Goal: Complete application form: Complete application form

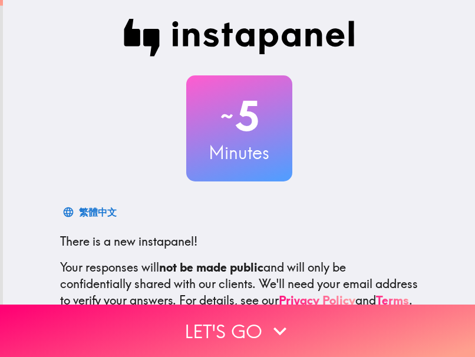
click at [163, 108] on div "~ 5 Minutes" at bounding box center [239, 128] width 377 height 106
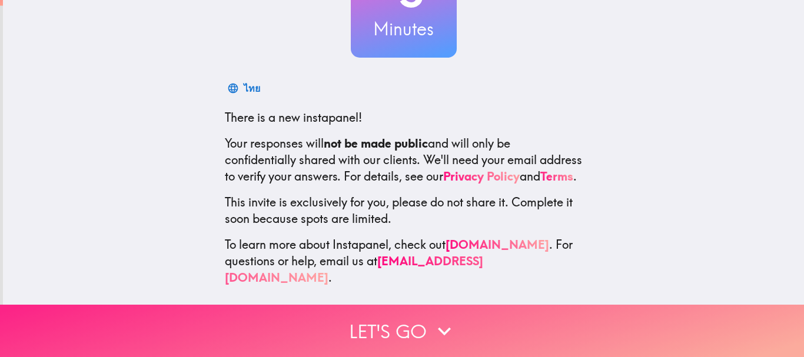
scroll to position [133, 0]
click at [396, 316] on button "Let's go" at bounding box center [402, 331] width 804 height 52
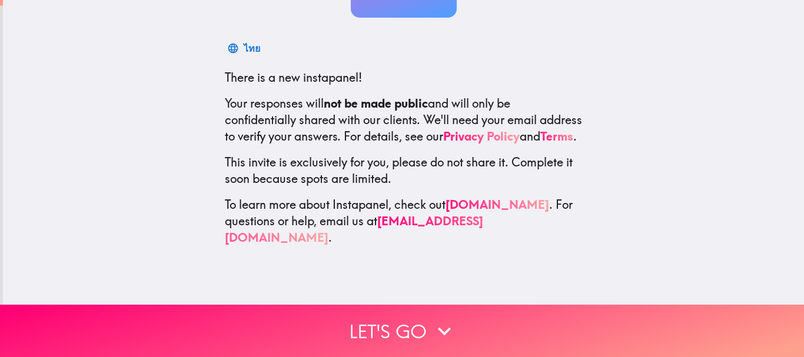
scroll to position [0, 0]
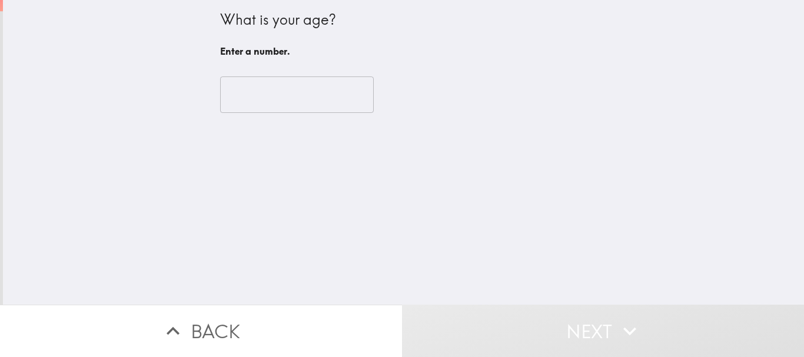
click at [305, 92] on input "number" at bounding box center [297, 95] width 154 height 37
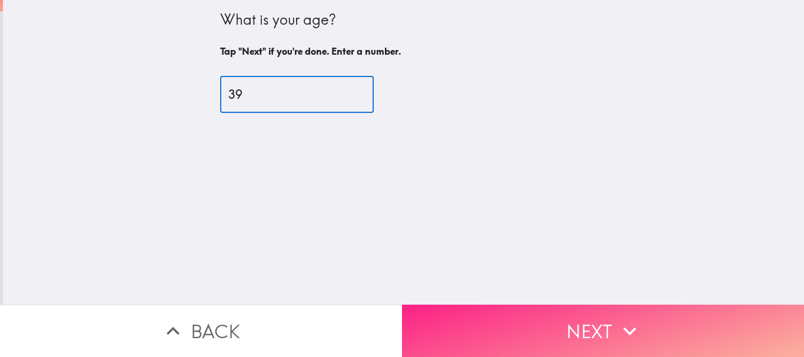
type input "39"
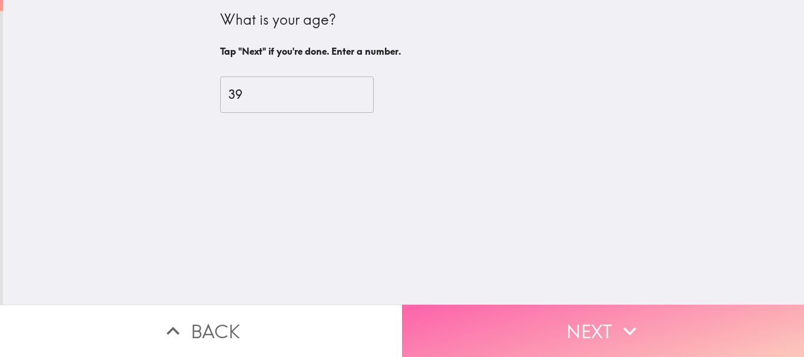
click at [474, 320] on button "Next" at bounding box center [603, 331] width 402 height 52
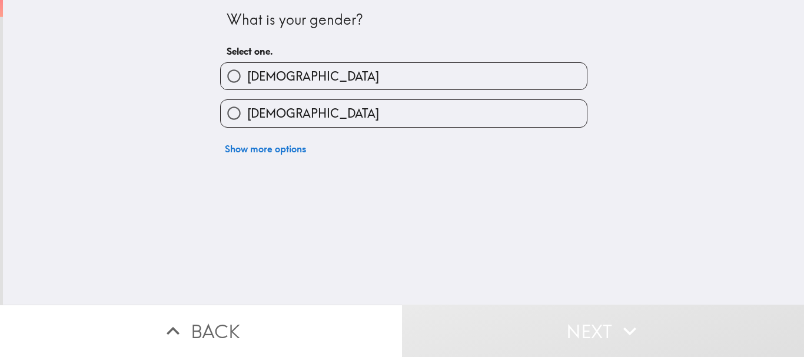
click at [314, 91] on div "[DEMOGRAPHIC_DATA]" at bounding box center [399, 108] width 377 height 37
click at [315, 75] on label "[DEMOGRAPHIC_DATA]" at bounding box center [404, 76] width 366 height 27
click at [247, 75] on input "[DEMOGRAPHIC_DATA]" at bounding box center [234, 76] width 27 height 27
radio input "true"
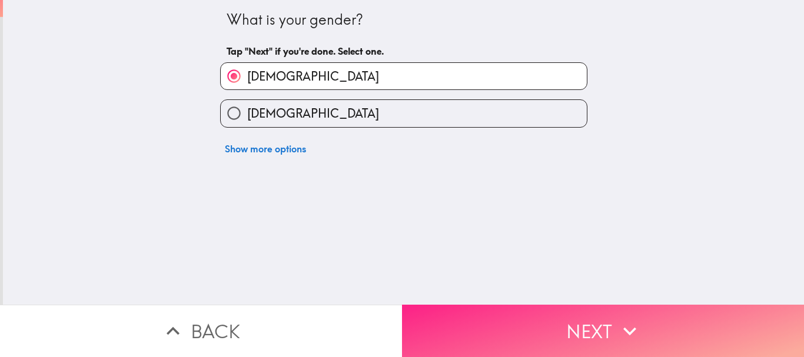
click at [474, 332] on button "Next" at bounding box center [603, 331] width 402 height 52
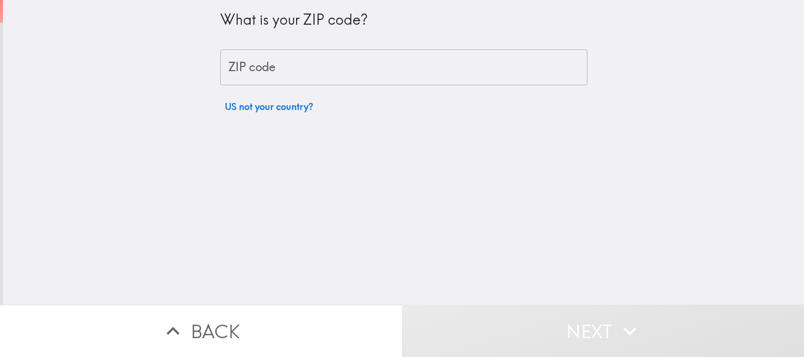
click at [296, 66] on input "ZIP code" at bounding box center [403, 67] width 367 height 37
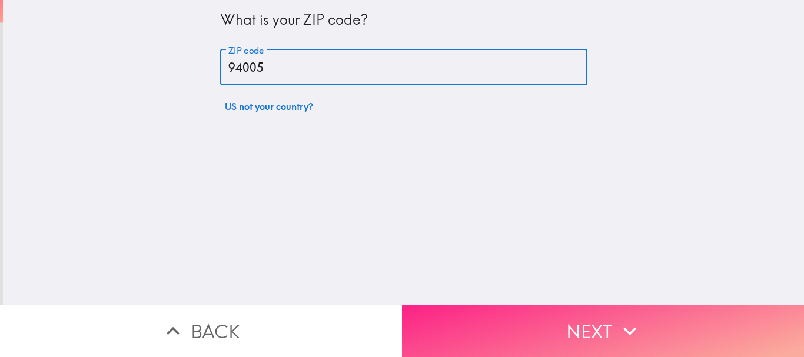
type input "94005"
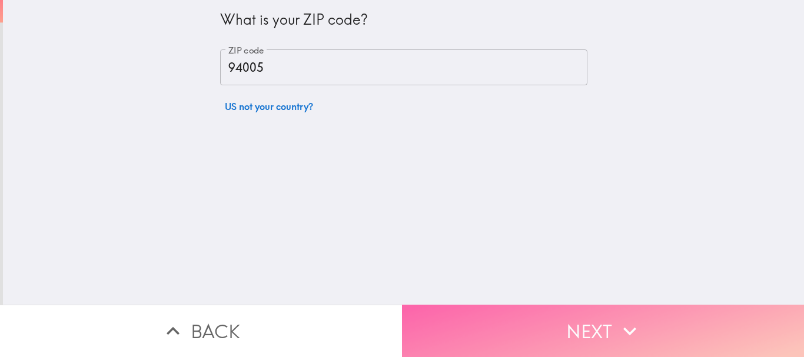
click at [474, 307] on button "Next" at bounding box center [603, 331] width 402 height 52
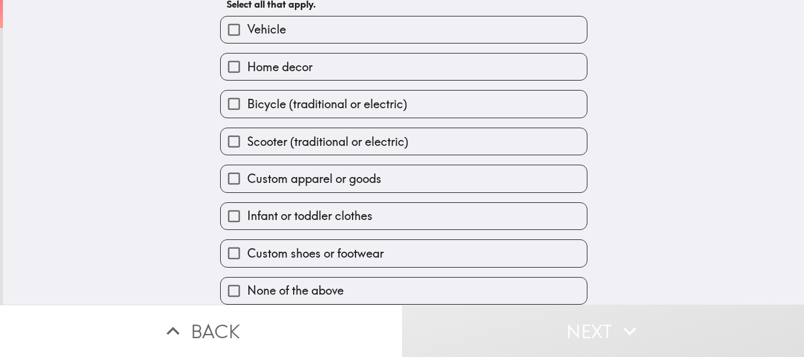
scroll to position [75, 0]
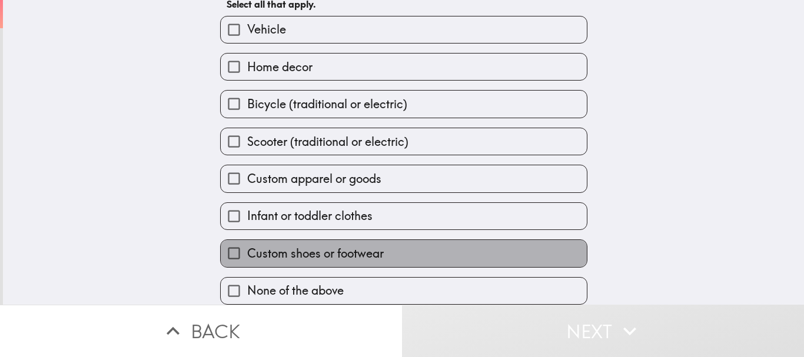
click at [327, 246] on span "Custom shoes or footwear" at bounding box center [315, 254] width 137 height 16
click at [247, 241] on input "Custom shoes or footwear" at bounding box center [234, 253] width 27 height 27
checkbox input "true"
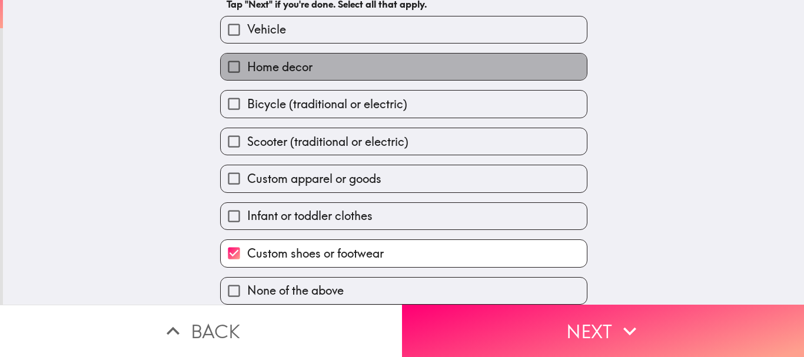
click at [322, 62] on label "Home decor" at bounding box center [404, 67] width 366 height 27
click at [247, 62] on input "Home decor" at bounding box center [234, 67] width 27 height 27
checkbox input "true"
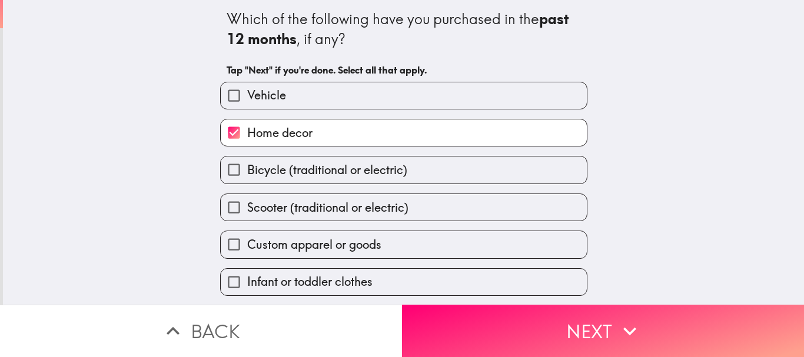
scroll to position [0, 0]
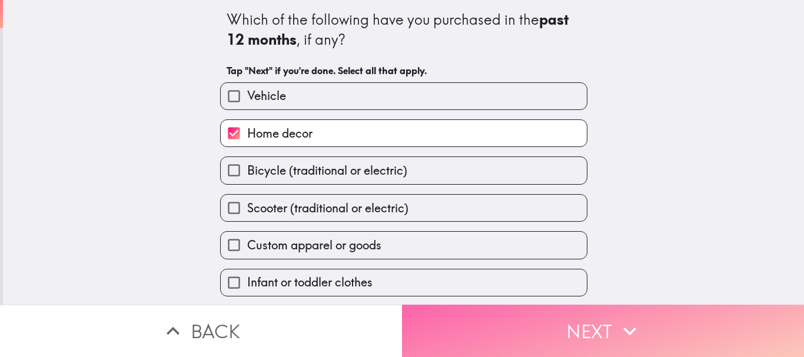
click at [474, 305] on button "Next" at bounding box center [603, 331] width 402 height 52
